Goal: Find specific page/section: Find specific page/section

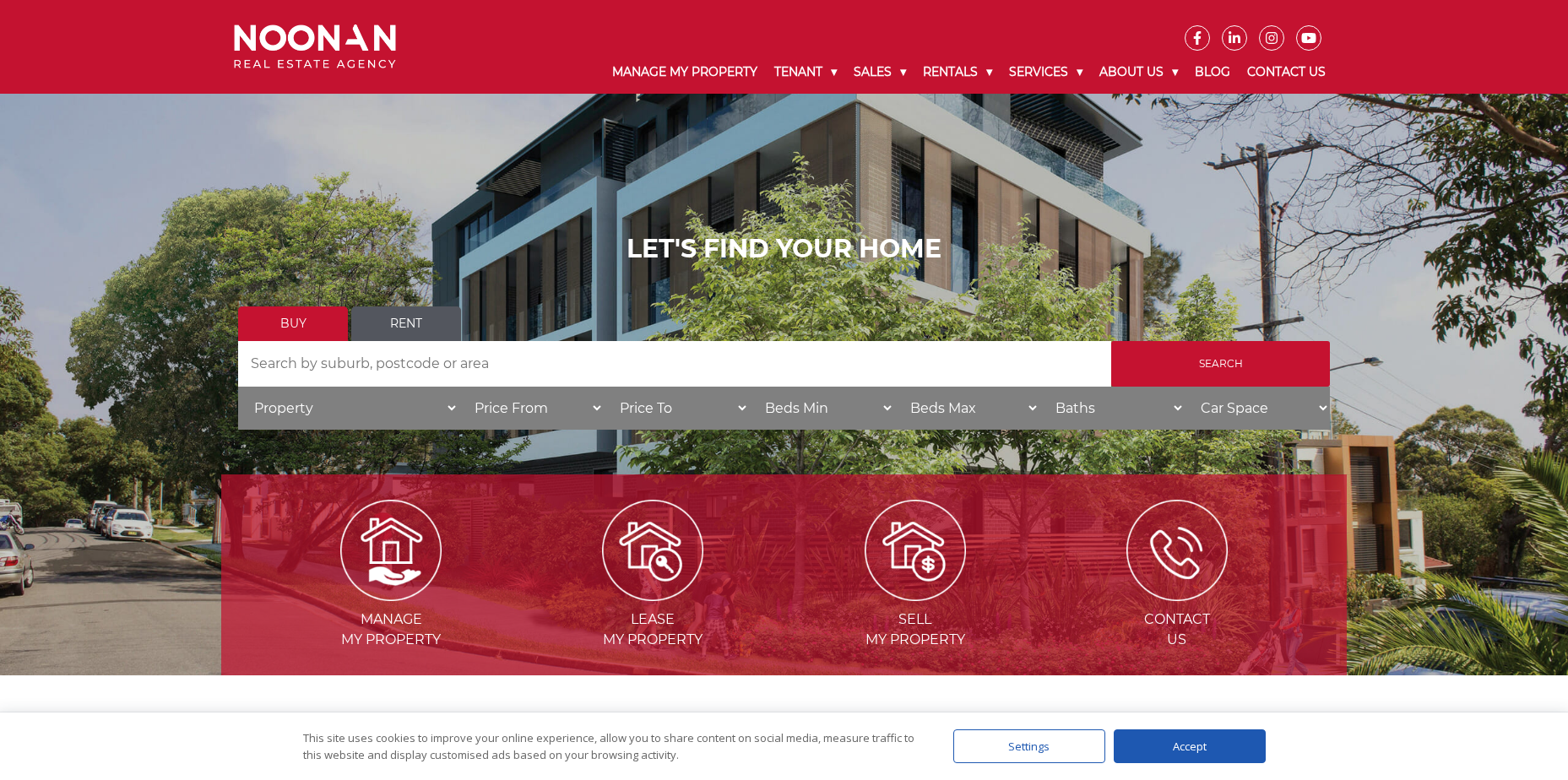
click at [440, 362] on input "Search by Address" at bounding box center [675, 364] width 873 height 46
type input "RIVERWOOD"
click at [1111, 341] on input "Search" at bounding box center [1221, 364] width 219 height 46
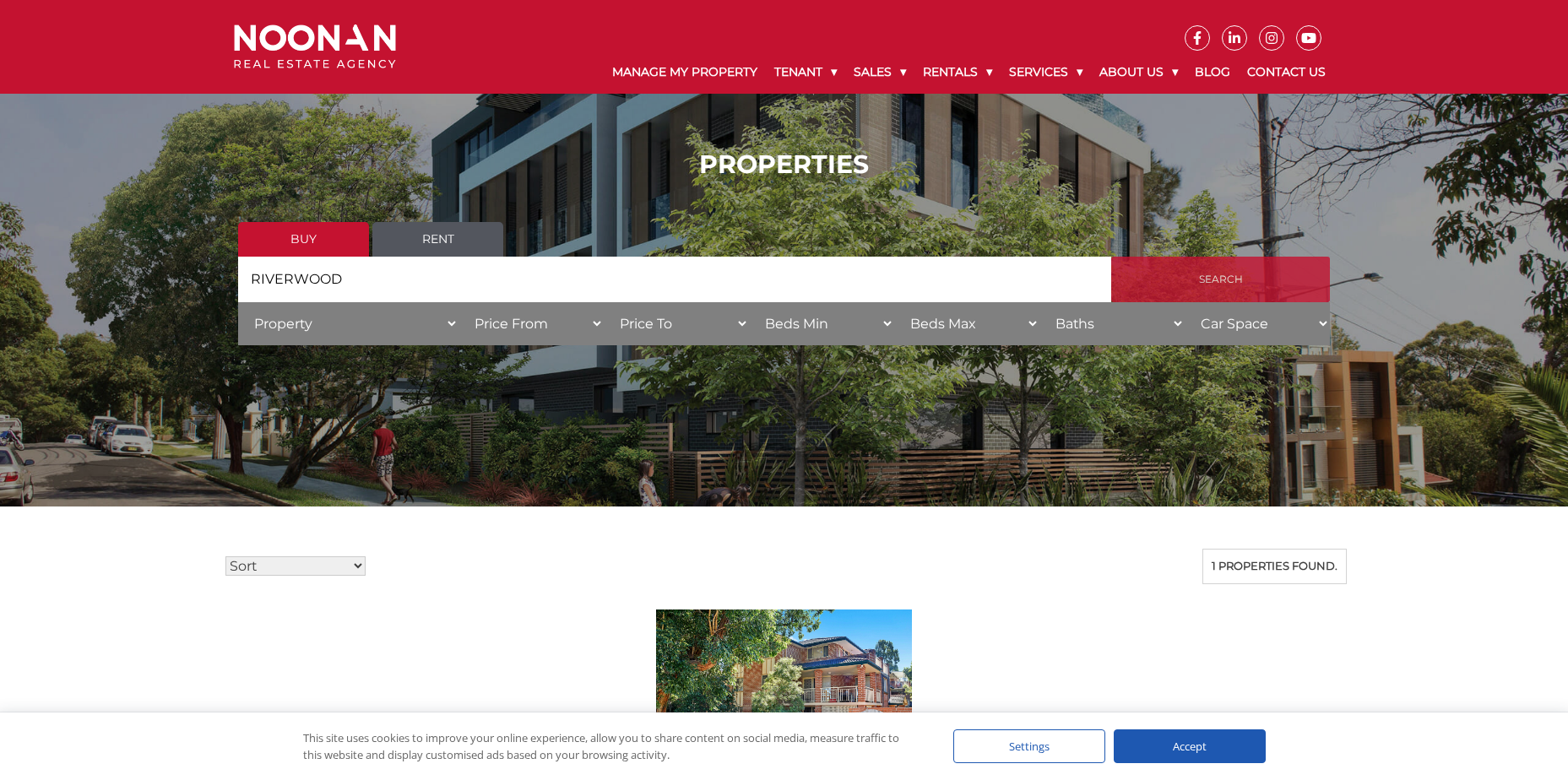
drag, startPoint x: 1257, startPoint y: 288, endPoint x: 1243, endPoint y: 292, distance: 14.6
click at [1257, 288] on input "Search" at bounding box center [1221, 280] width 219 height 46
click at [449, 238] on link "Rent" at bounding box center [438, 240] width 131 height 35
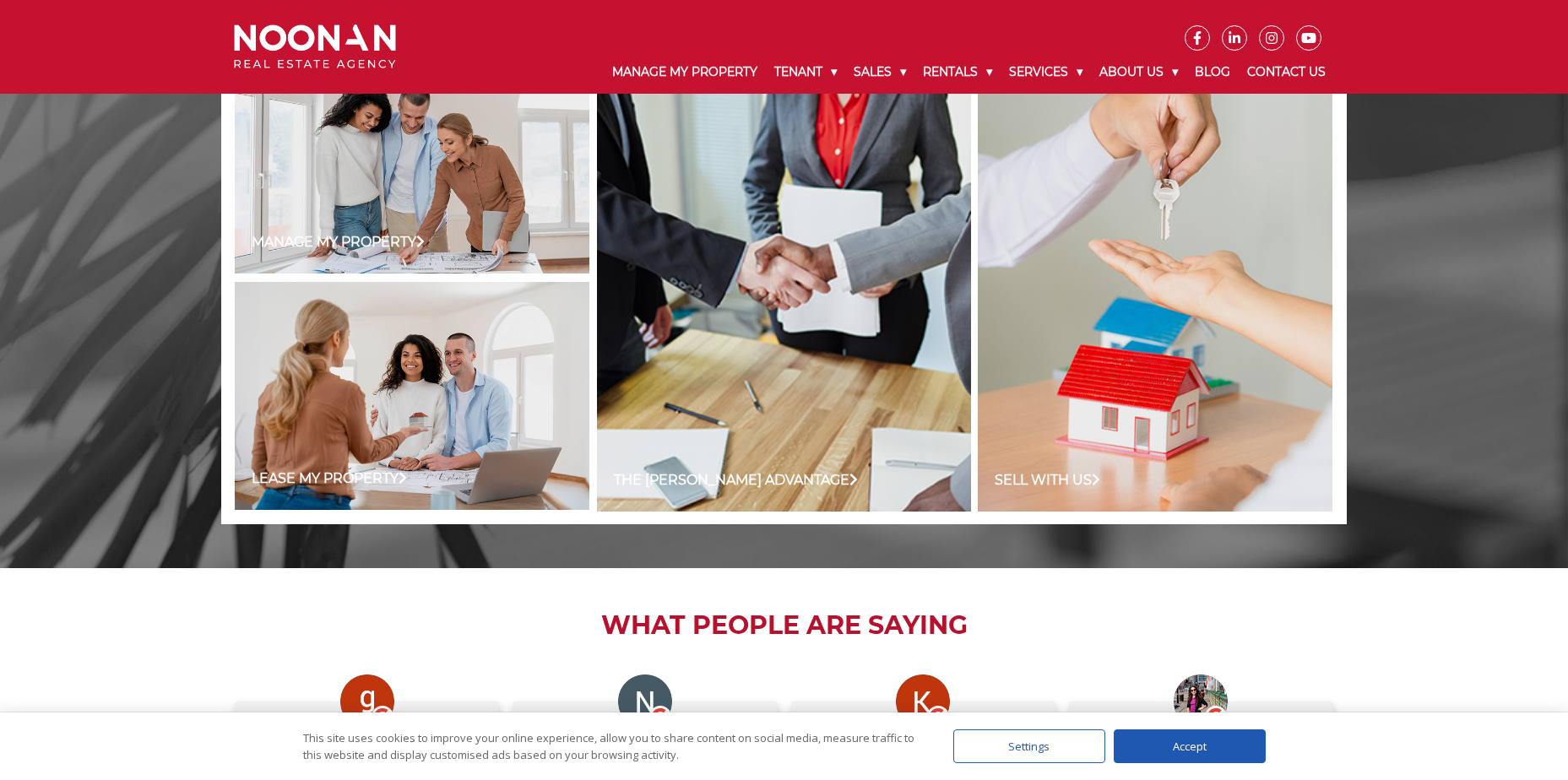
scroll to position [1266, 0]
